Goal: Task Accomplishment & Management: Use online tool/utility

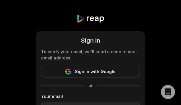
click at [152, 100] on div "Sign in To verify your email, we'll send a code to your email address. Sign in …" at bounding box center [90, 94] width 181 height 188
click at [148, 101] on div "Sign in To verify your email, we'll send a code to your email address. Sign in …" at bounding box center [90, 94] width 181 height 188
click at [154, 62] on div "Sign in To verify your email, we'll send a code to your email address. Sign in …" at bounding box center [90, 94] width 181 height 188
drag, startPoint x: 139, startPoint y: 104, endPoint x: 138, endPoint y: 109, distance: 4.6
click at [138, 105] on html "Sign in To verify your email, we'll send a code to your email address. Sign in …" at bounding box center [90, 52] width 181 height 105
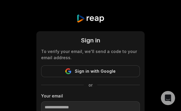
click at [172, 43] on div "Sign in To verify your email, we'll send a code to your email address. Sign in …" at bounding box center [90, 94] width 181 height 188
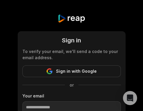
scroll to position [76, 0]
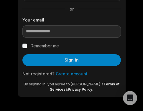
click at [78, 75] on link "Create account" at bounding box center [72, 74] width 32 height 5
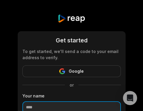
click at [63, 103] on input at bounding box center [71, 108] width 99 height 12
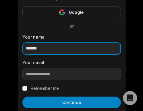
scroll to position [89, 0]
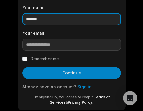
type input "*******"
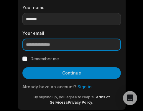
click at [66, 46] on input "email" at bounding box center [71, 45] width 99 height 12
paste input "**********"
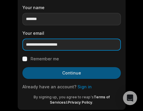
type input "**********"
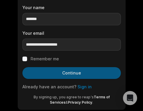
click at [59, 75] on button "Continue" at bounding box center [71, 73] width 99 height 12
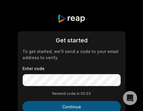
click at [52, 103] on button "Continue" at bounding box center [71, 107] width 99 height 12
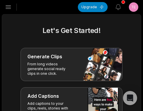
click at [11, 8] on icon "button" at bounding box center [8, 7] width 7 height 7
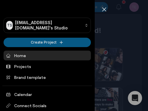
click at [48, 42] on html "TS Tebobej192@arqsis.com's Studio Create Project Home Projects Brand template C…" at bounding box center [74, 55] width 148 height 111
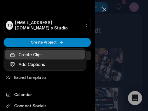
click at [45, 54] on link "Create Clips" at bounding box center [45, 55] width 80 height 10
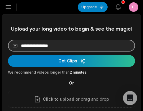
click at [69, 49] on input at bounding box center [71, 46] width 127 height 12
paste input "**********"
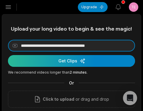
type input "**********"
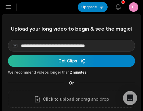
click at [60, 60] on div "submit" at bounding box center [71, 61] width 127 height 12
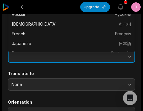
scroll to position [49, 0]
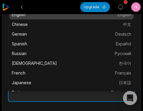
type input "*******"
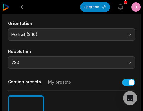
scroll to position [227, 0]
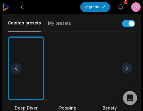
click at [116, 69] on div at bounding box center [110, 69] width 36 height 64
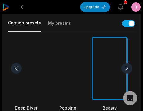
scroll to position [315, 0]
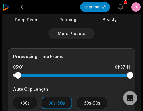
drag, startPoint x: 14, startPoint y: 75, endPoint x: 18, endPoint y: 75, distance: 4.1
click at [18, 75] on div at bounding box center [18, 75] width 7 height 7
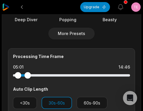
drag, startPoint x: 131, startPoint y: 77, endPoint x: 28, endPoint y: 76, distance: 103.2
click at [28, 76] on div at bounding box center [28, 75] width 7 height 7
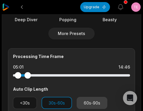
click at [82, 101] on button "60s-90s" at bounding box center [92, 103] width 31 height 12
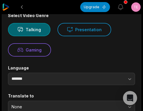
scroll to position [7, 0]
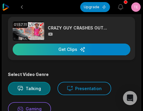
click at [90, 48] on div "button" at bounding box center [72, 50] width 118 height 12
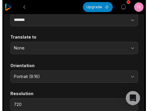
scroll to position [155, 0]
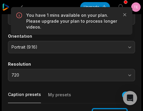
click at [134, 8] on div "Upgrade View notifications Open user menu 01:57:11 CRAZY GUY CRASHES OUT... Get…" at bounding box center [71, 111] width 143 height 532
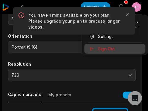
click at [119, 48] on div "Sign Out" at bounding box center [114, 49] width 61 height 10
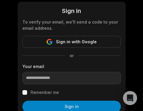
scroll to position [59, 0]
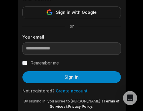
click at [61, 89] on link "Create account" at bounding box center [72, 91] width 32 height 5
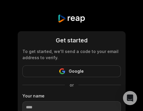
click at [61, 99] on div "Your name" at bounding box center [71, 103] width 99 height 21
click at [61, 105] on input at bounding box center [71, 108] width 99 height 12
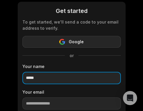
scroll to position [59, 0]
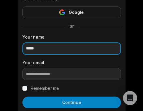
type input "*****"
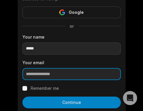
click at [46, 75] on input "email" at bounding box center [71, 74] width 99 height 12
paste input "**********"
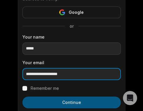
type input "**********"
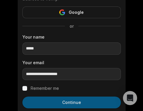
click at [44, 101] on button "Continue" at bounding box center [71, 103] width 99 height 12
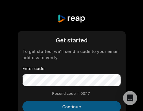
click at [61, 108] on button "Continue" at bounding box center [71, 107] width 99 height 12
